Goal: Task Accomplishment & Management: Use online tool/utility

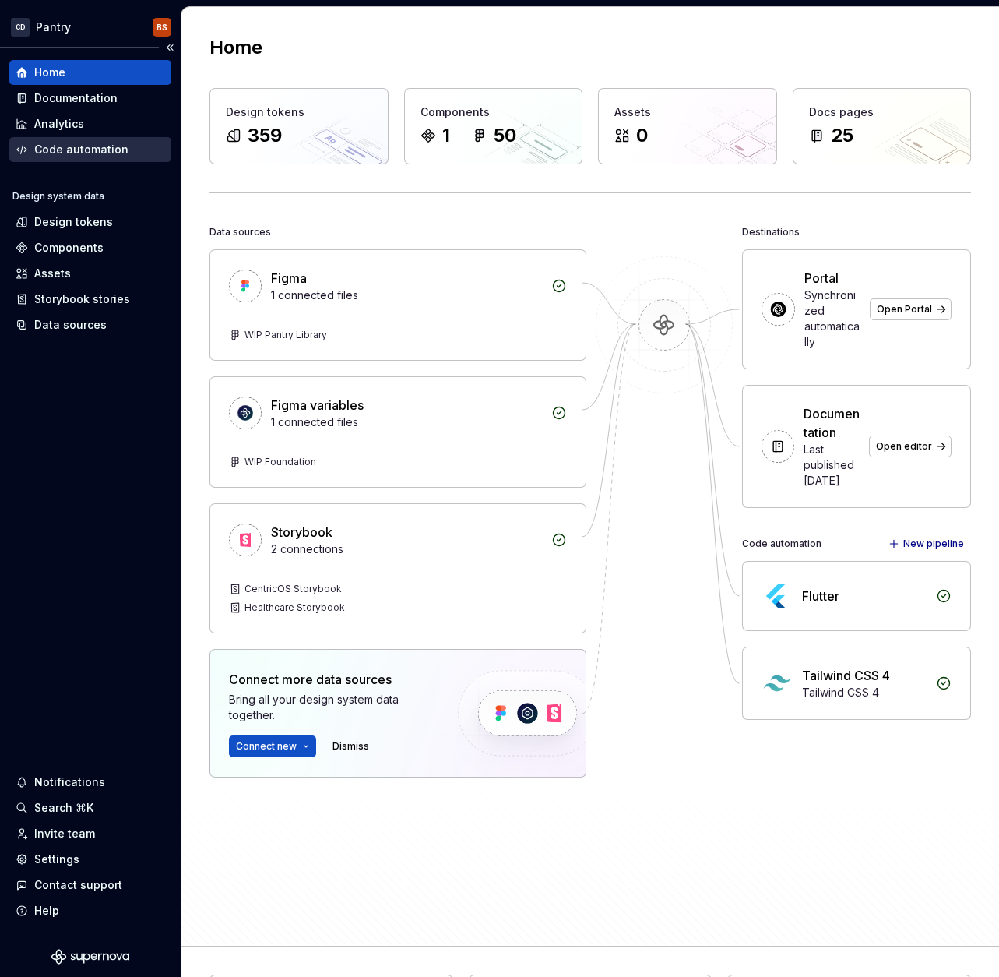
click at [123, 146] on div "Code automation" at bounding box center [81, 150] width 94 height 16
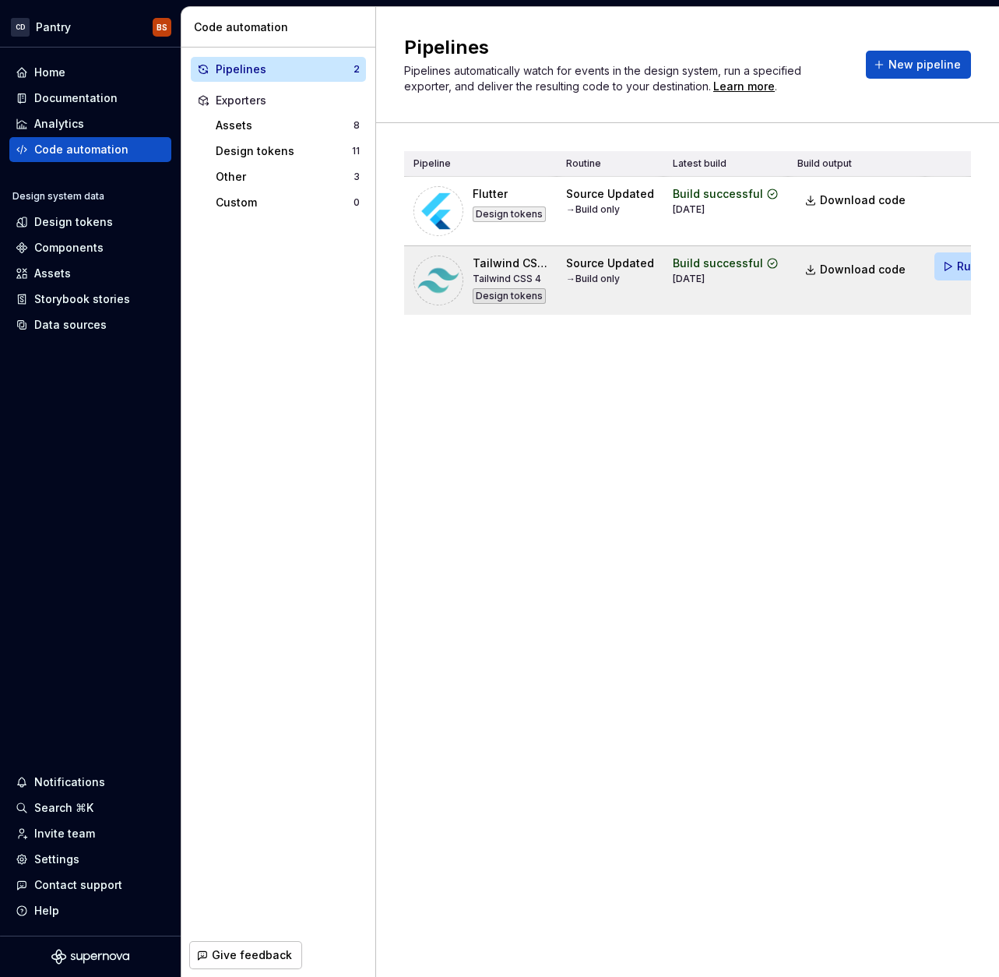
click at [957, 271] on span "Run" at bounding box center [967, 267] width 21 height 16
click at [874, 268] on span "Download code" at bounding box center [863, 270] width 86 height 16
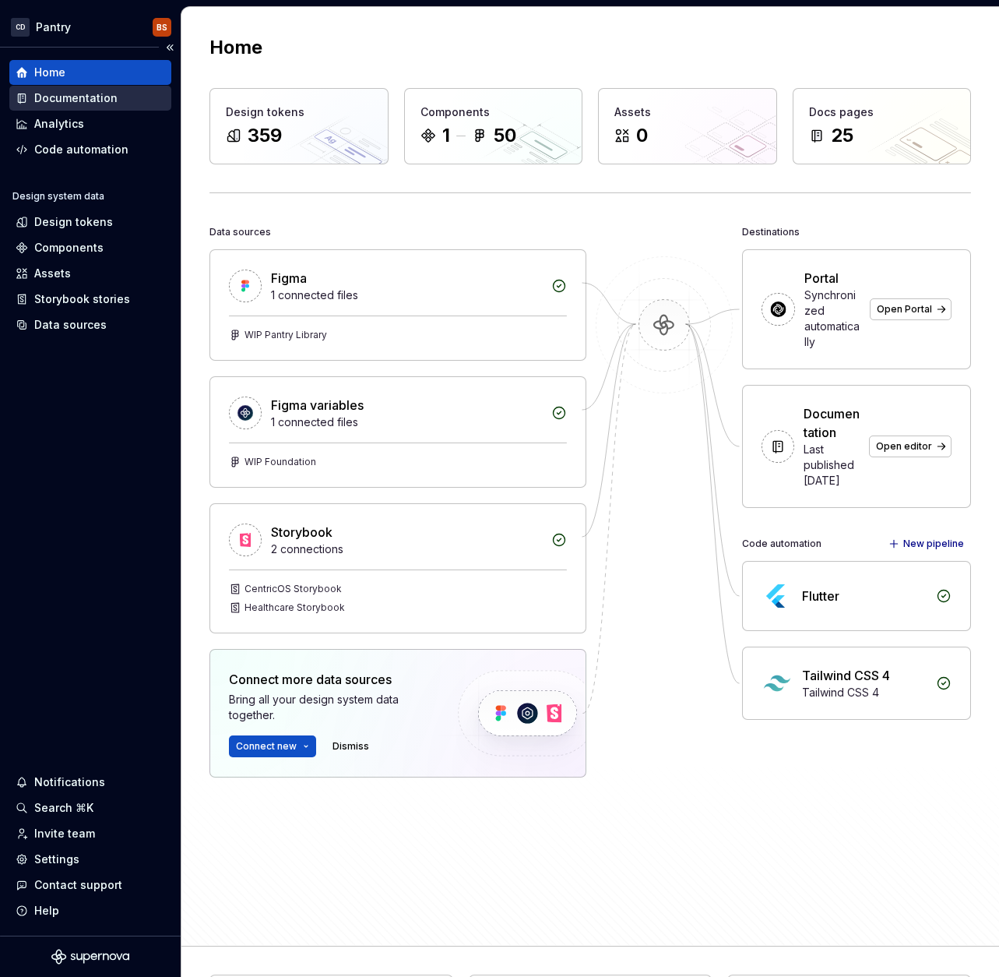
click at [56, 93] on div "Documentation" at bounding box center [75, 98] width 83 height 16
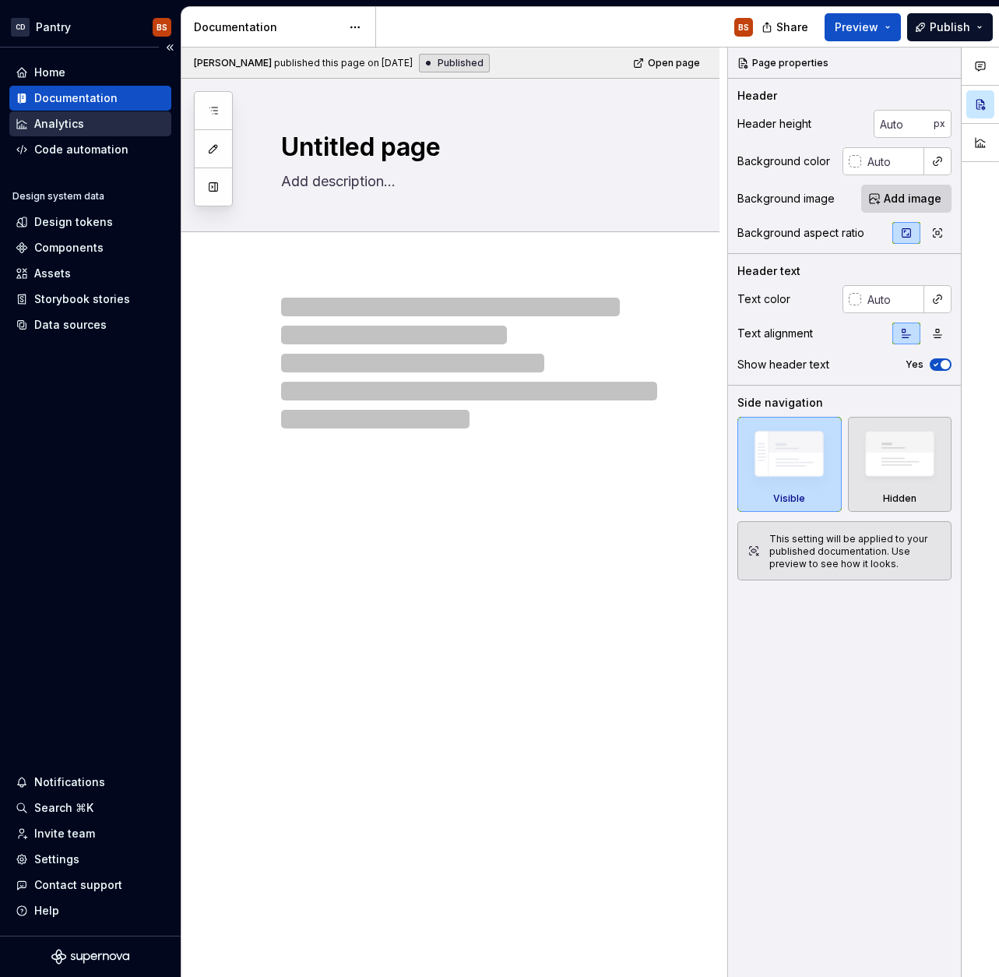
type textarea "*"
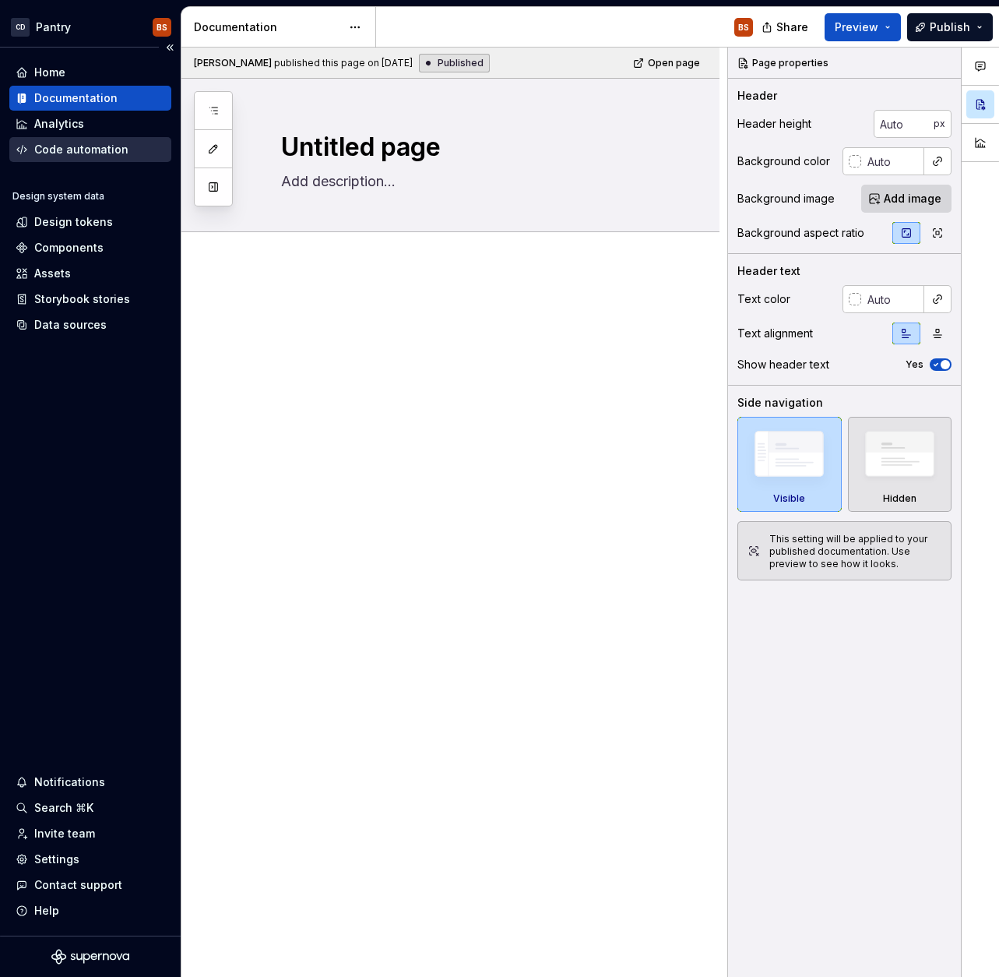
click at [114, 150] on div "Code automation" at bounding box center [81, 150] width 94 height 16
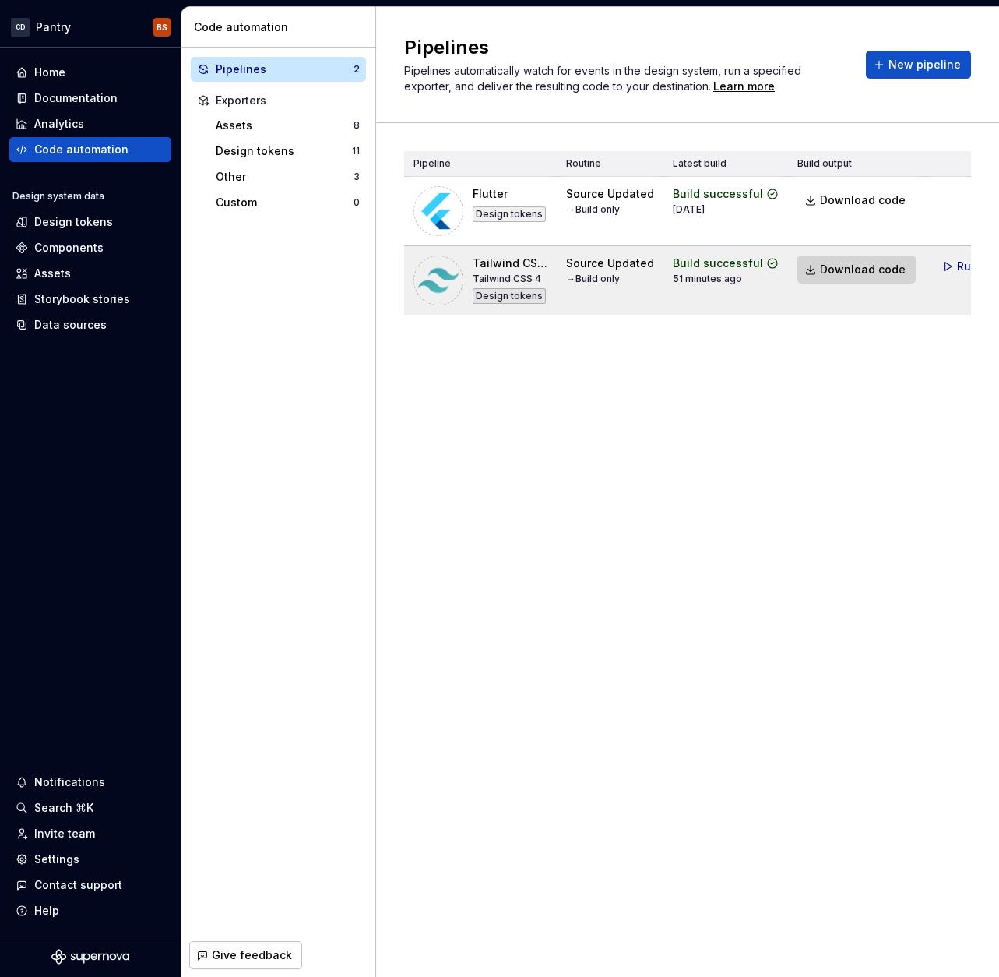
click at [870, 264] on span "Download code" at bounding box center [863, 270] width 86 height 16
